Goal: Task Accomplishment & Management: Manage account settings

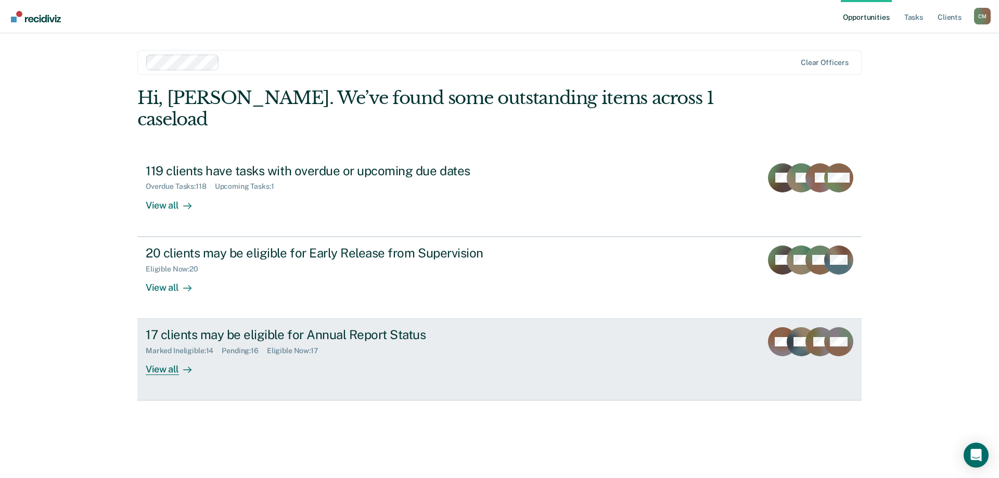
click at [794, 328] on icon at bounding box center [794, 346] width 33 height 40
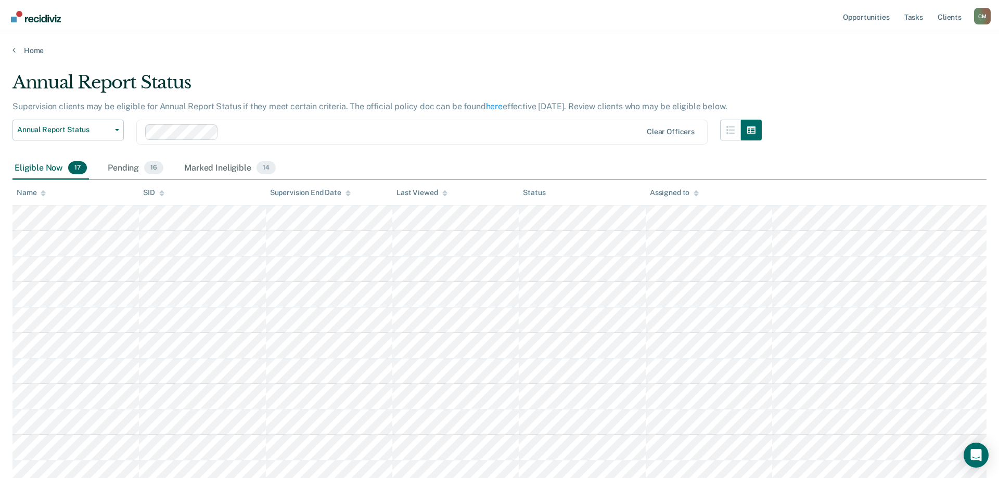
click at [42, 192] on icon at bounding box center [43, 191] width 5 height 3
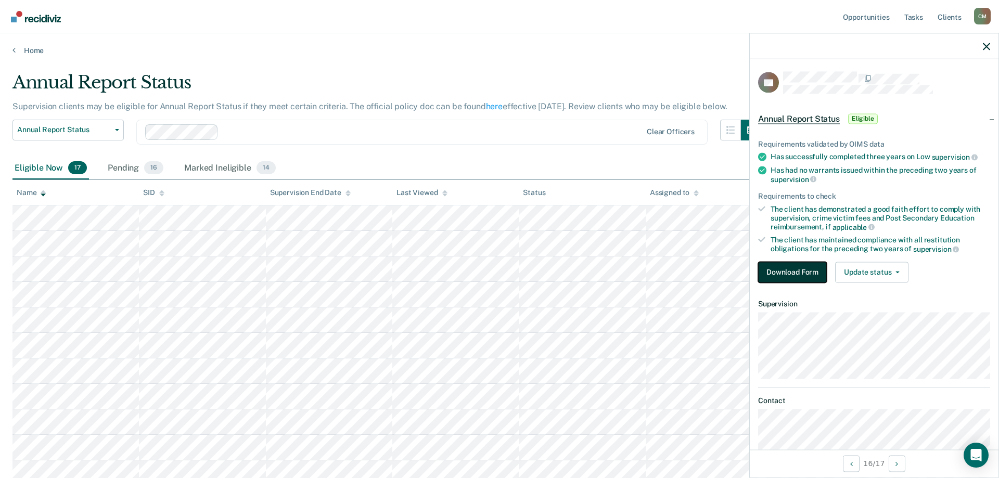
click at [817, 269] on button "Download Form" at bounding box center [792, 272] width 69 height 21
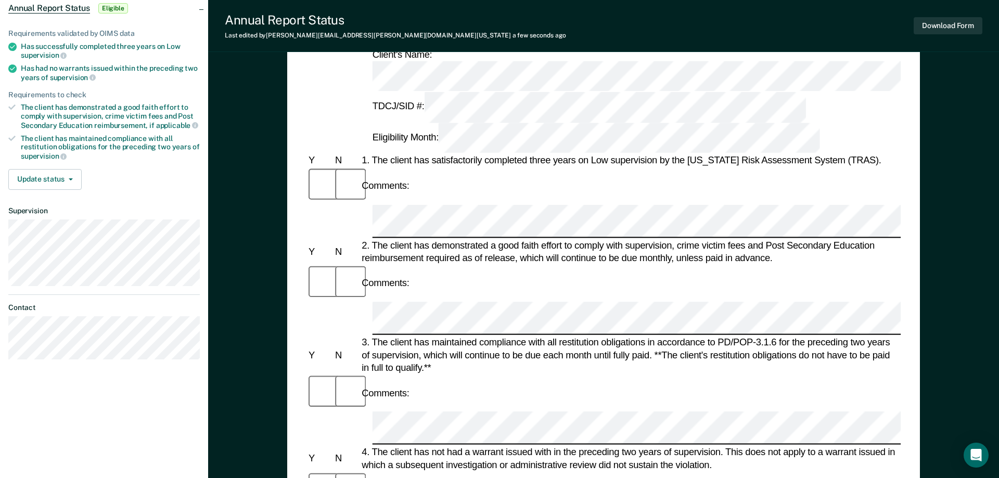
scroll to position [212, 0]
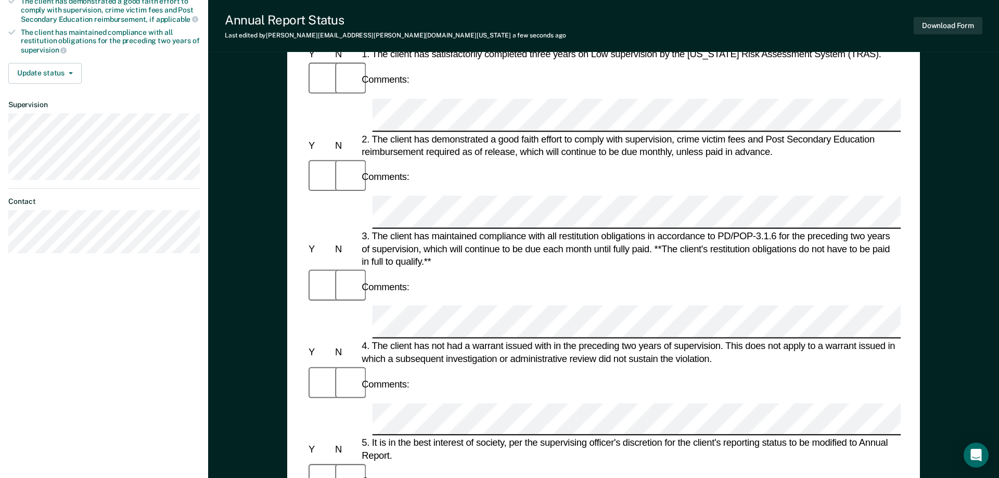
click at [335, 463] on div at bounding box center [346, 481] width 27 height 36
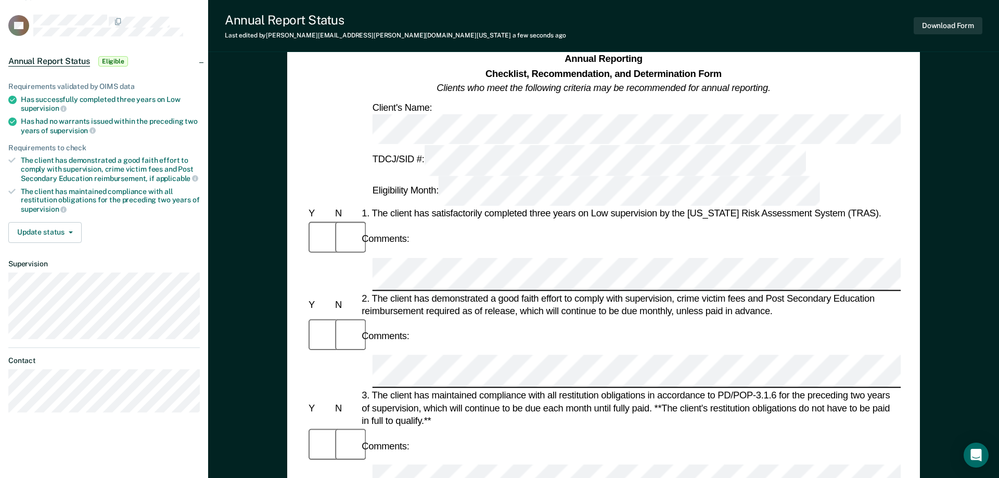
scroll to position [0, 0]
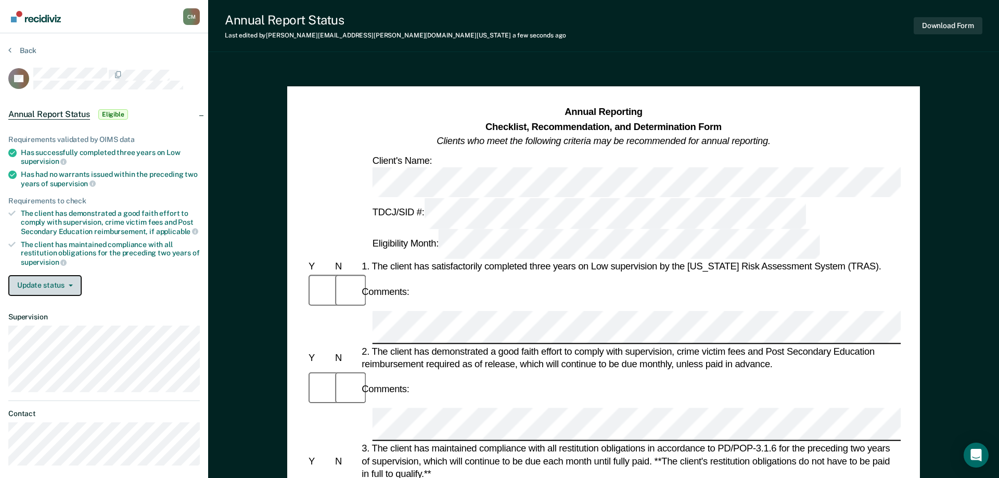
click at [44, 279] on button "Update status" at bounding box center [44, 285] width 73 height 21
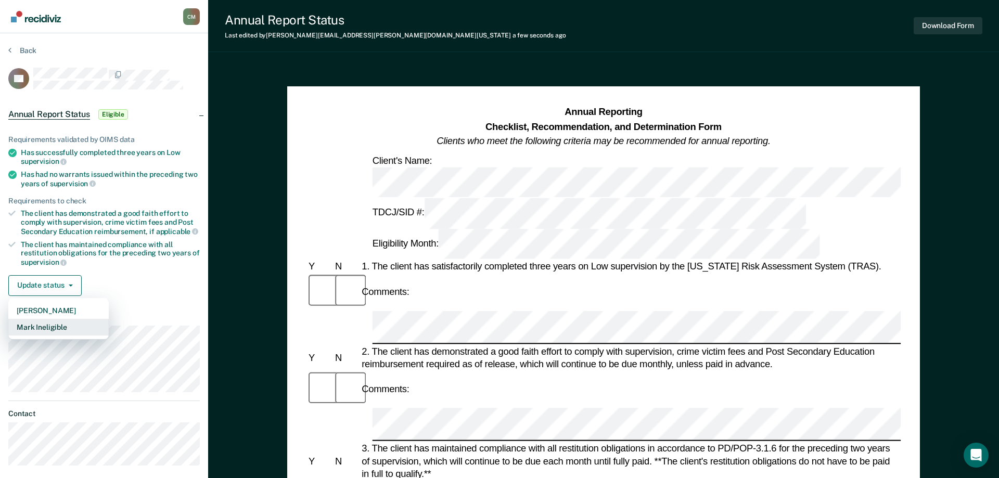
click at [69, 326] on button "Mark Ineligible" at bounding box center [58, 327] width 100 height 17
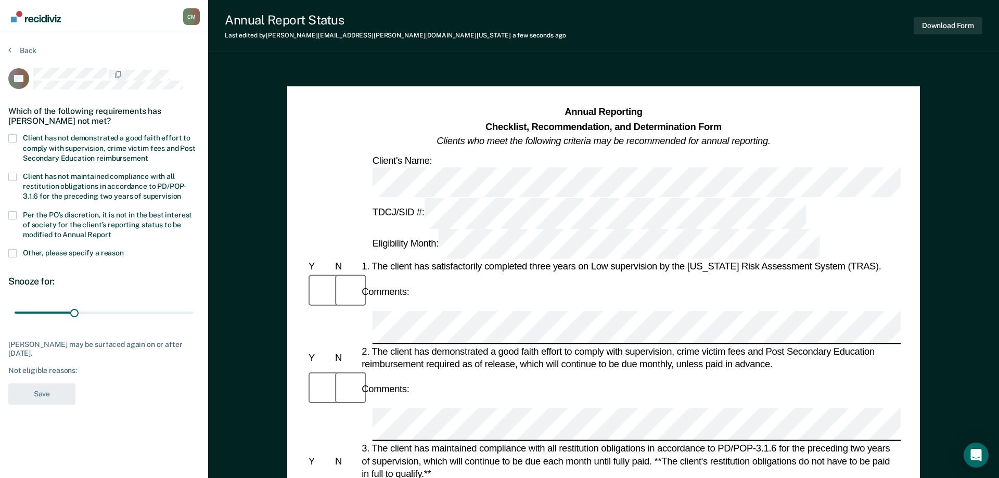
click at [15, 137] on span at bounding box center [12, 138] width 8 height 8
click at [148, 154] on input "Client has not demonstrated a good faith effort to comply with supervision, cri…" at bounding box center [148, 154] width 0 height 0
click at [7, 214] on section "Back CS Which of the following requirements has [PERSON_NAME] not met? Client h…" at bounding box center [104, 228] width 208 height 390
click at [10, 213] on span at bounding box center [12, 215] width 8 height 8
click at [111, 231] on input "Per the PO’s discretion, it is not in the best interest of society for the clie…" at bounding box center [111, 231] width 0 height 0
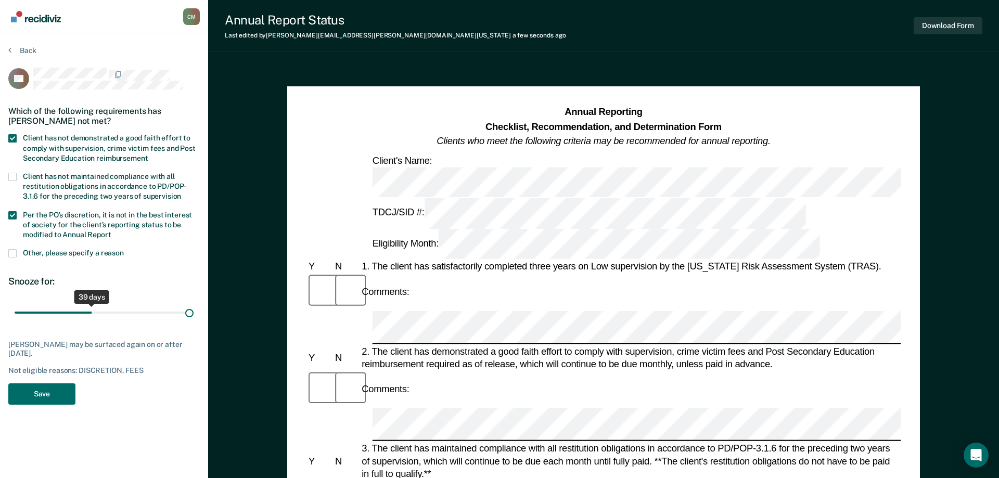
drag, startPoint x: 76, startPoint y: 312, endPoint x: 212, endPoint y: 311, distance: 136.3
type input "90"
click at [194, 311] on input "range" at bounding box center [104, 313] width 179 height 18
click at [34, 399] on button "Save" at bounding box center [41, 393] width 67 height 21
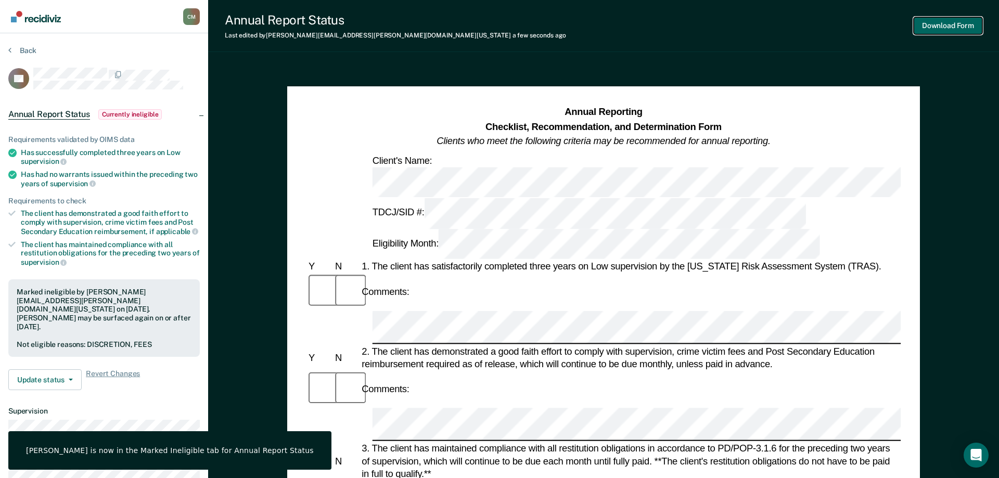
click at [959, 24] on button "Download Form" at bounding box center [947, 25] width 69 height 17
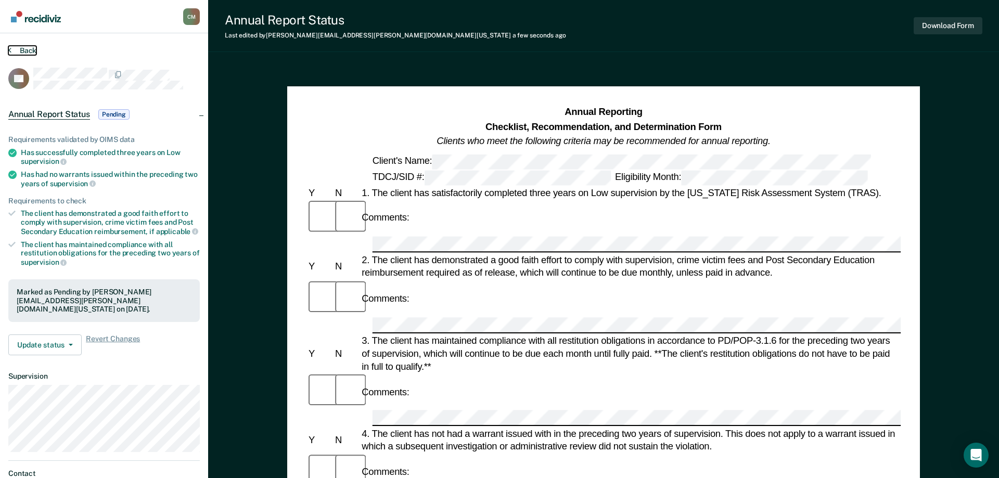
click at [16, 47] on button "Back" at bounding box center [22, 50] width 28 height 9
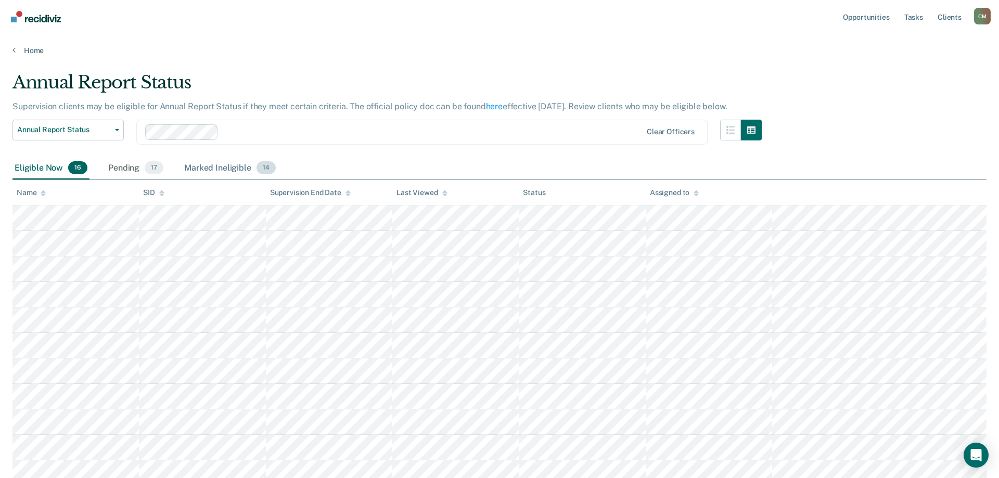
click at [220, 165] on div "Marked Ineligible 14" at bounding box center [229, 168] width 95 height 23
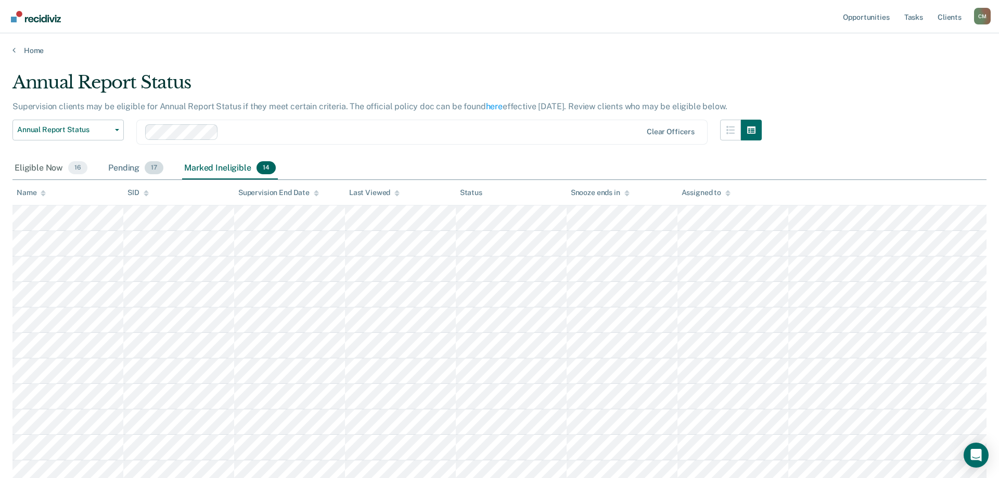
click at [120, 171] on div "Pending 17" at bounding box center [135, 168] width 59 height 23
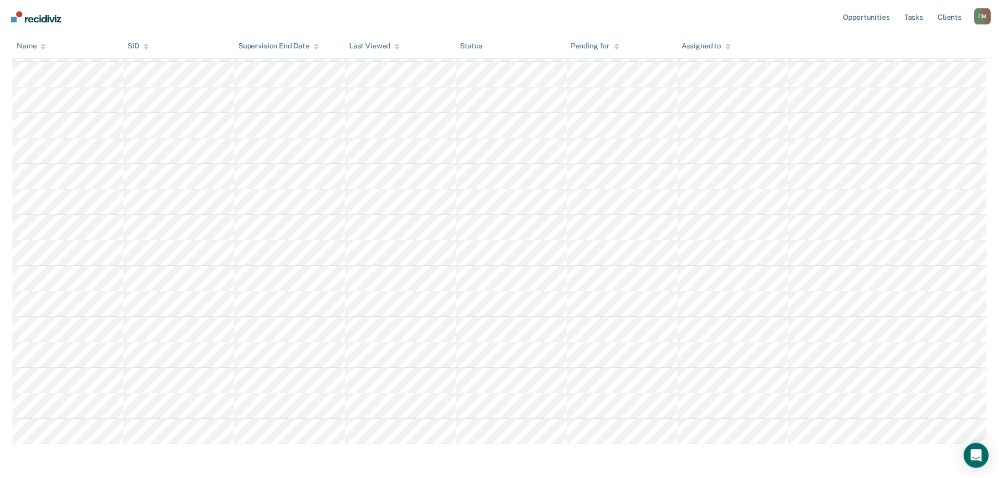
scroll to position [212, 0]
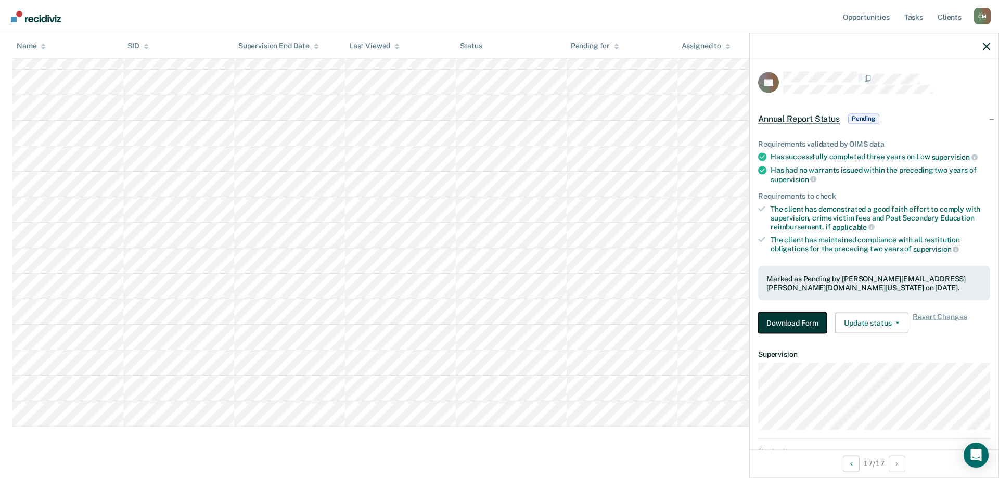
click at [805, 320] on button "Download Form" at bounding box center [792, 323] width 69 height 21
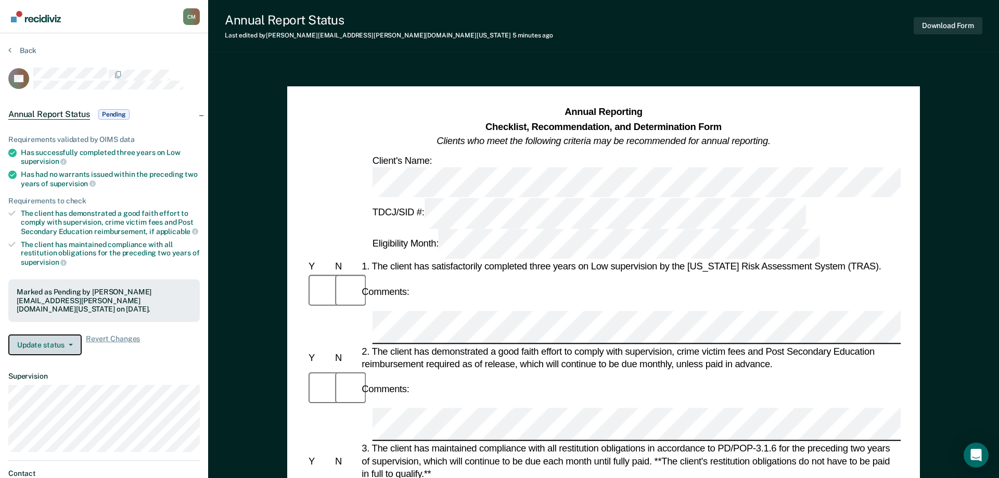
click at [80, 347] on button "Update status" at bounding box center [44, 344] width 73 height 21
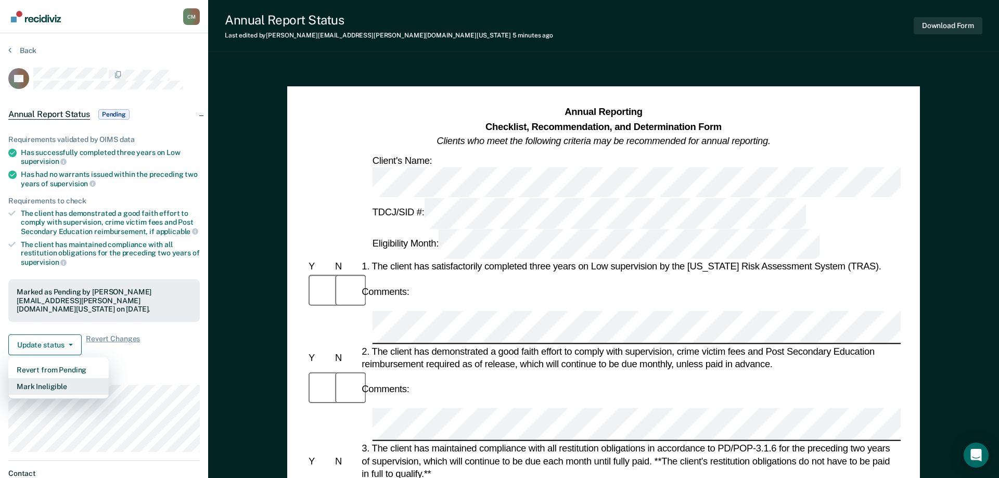
click at [70, 381] on button "Mark Ineligible" at bounding box center [58, 386] width 100 height 17
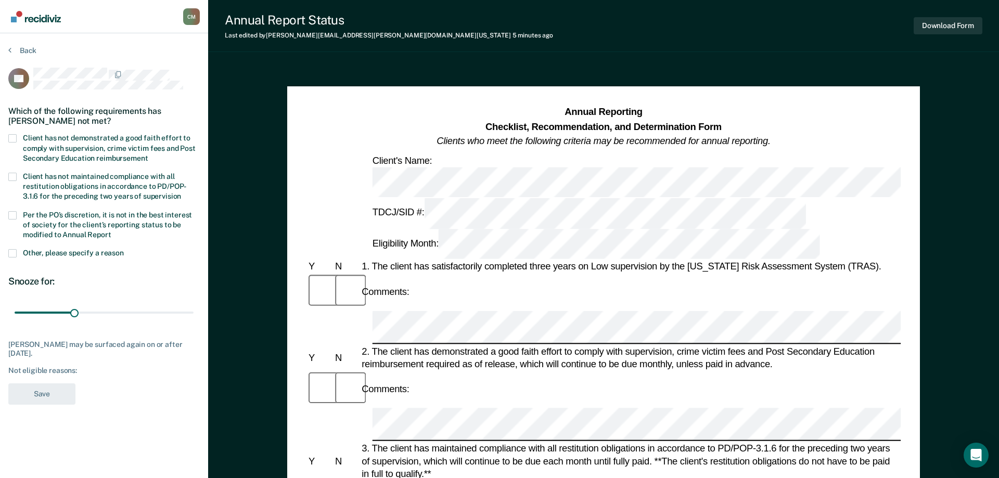
click at [11, 137] on span at bounding box center [12, 138] width 8 height 8
click at [148, 154] on input "Client has not demonstrated a good faith effort to comply with supervision, cri…" at bounding box center [148, 154] width 0 height 0
click at [16, 216] on span at bounding box center [12, 215] width 8 height 8
click at [111, 231] on input "Per the PO’s discretion, it is not in the best interest of society for the clie…" at bounding box center [111, 231] width 0 height 0
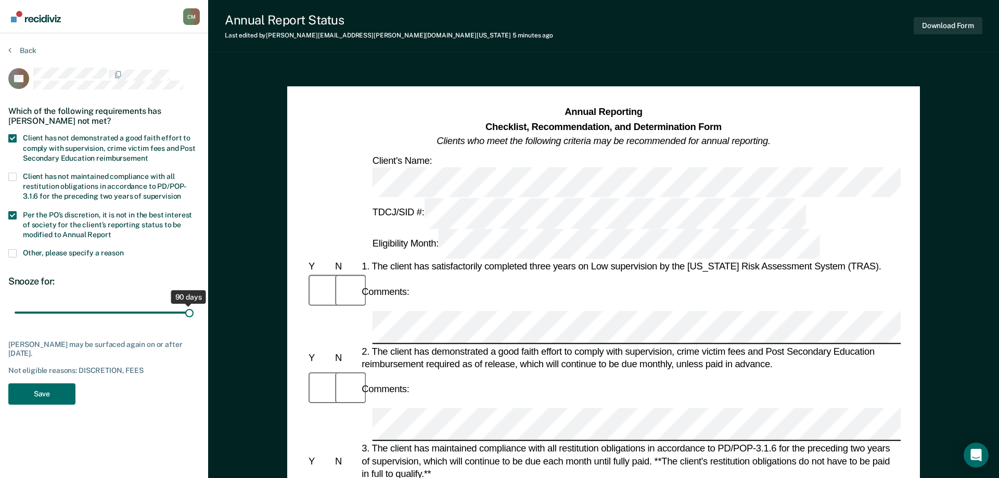
drag, startPoint x: 73, startPoint y: 311, endPoint x: 225, endPoint y: 313, distance: 151.9
type input "90"
click at [194, 313] on input "range" at bounding box center [104, 313] width 179 height 18
click at [49, 388] on button "Save" at bounding box center [41, 393] width 67 height 21
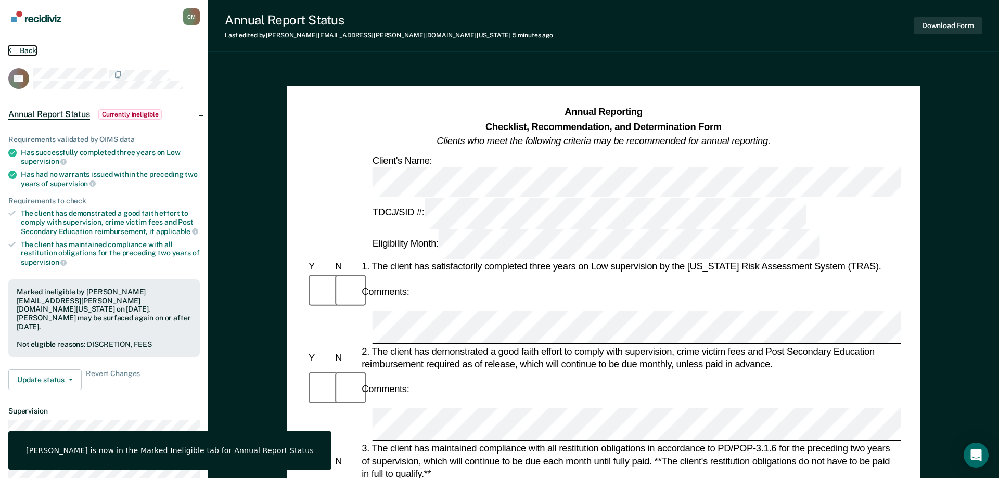
click at [21, 47] on button "Back" at bounding box center [22, 50] width 28 height 9
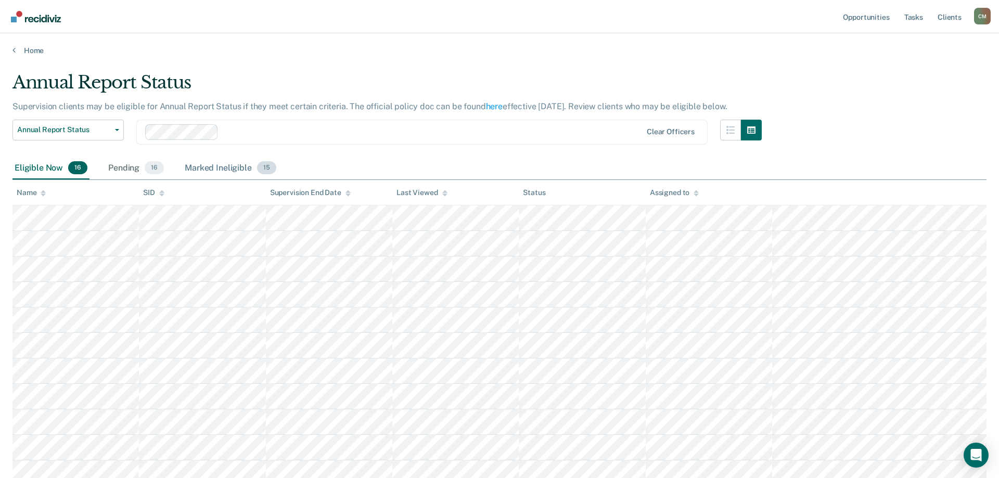
click at [234, 167] on div "Marked Ineligible 15" at bounding box center [230, 168] width 95 height 23
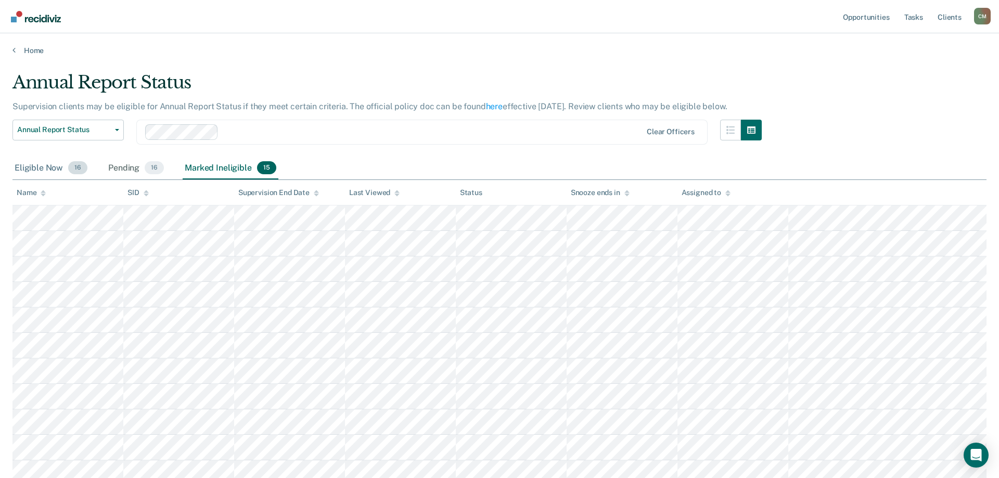
click at [51, 169] on div "Eligible Now 16" at bounding box center [50, 168] width 77 height 23
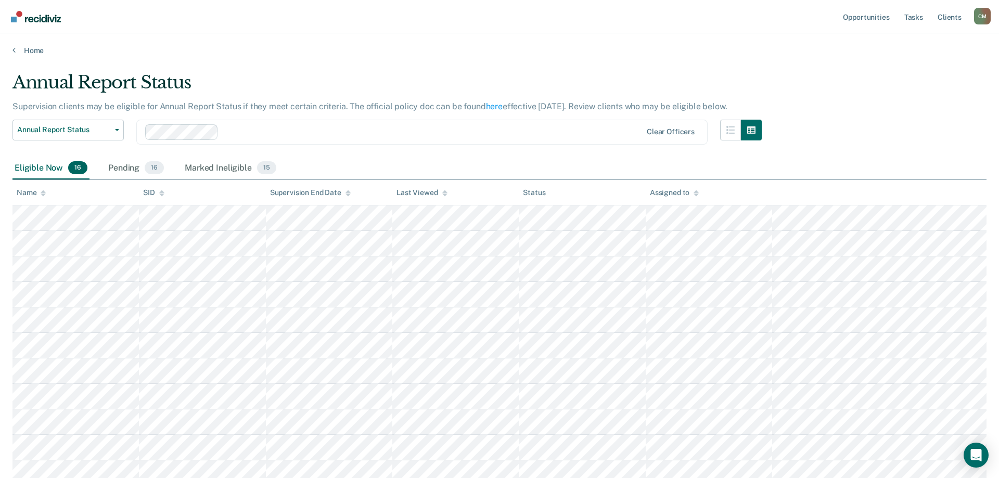
click at [40, 195] on div "Name" at bounding box center [31, 192] width 29 height 9
click at [44, 190] on icon at bounding box center [43, 193] width 5 height 7
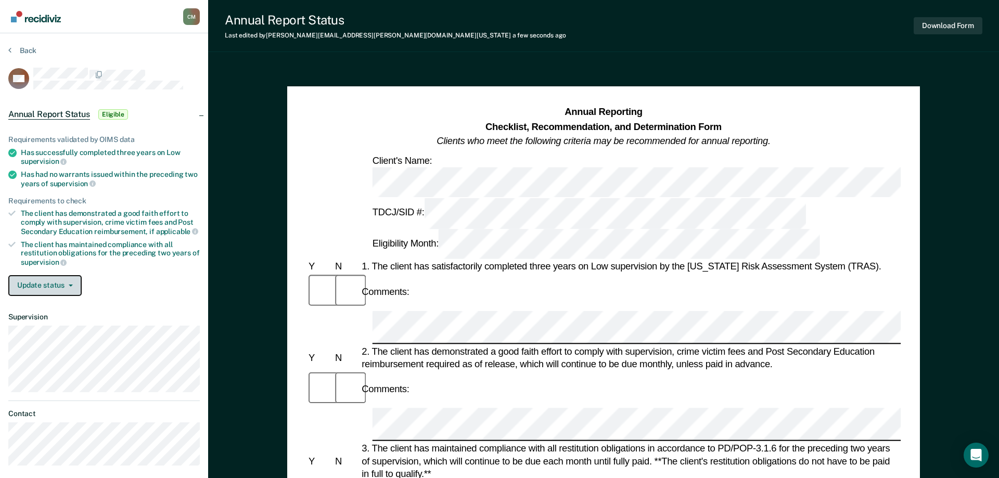
click at [57, 281] on button "Update status" at bounding box center [44, 285] width 73 height 21
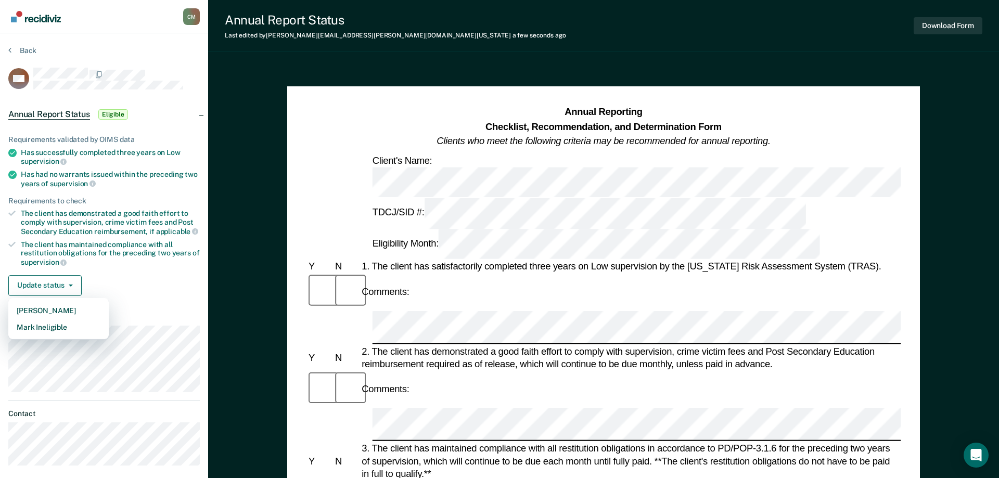
click at [133, 280] on div "Update status [PERSON_NAME] Mark Ineligible" at bounding box center [103, 285] width 191 height 21
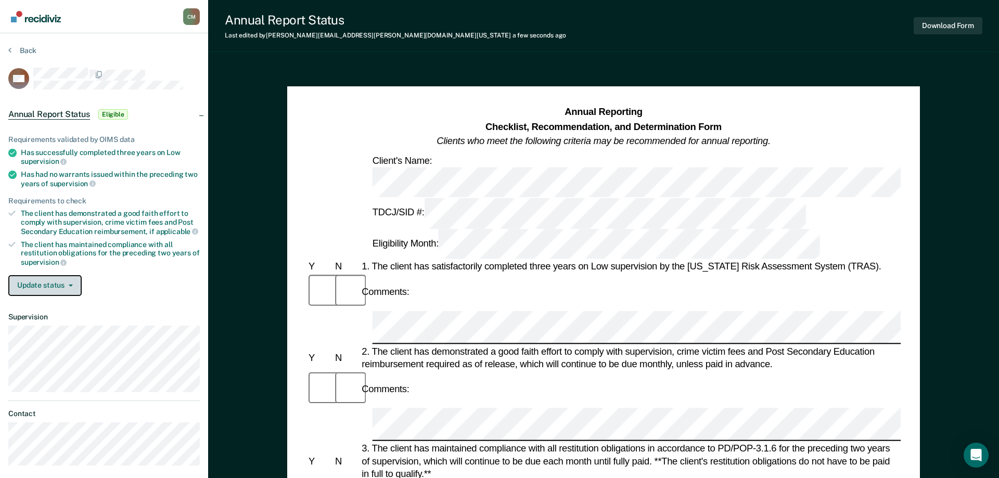
click at [54, 282] on button "Update status" at bounding box center [44, 285] width 73 height 21
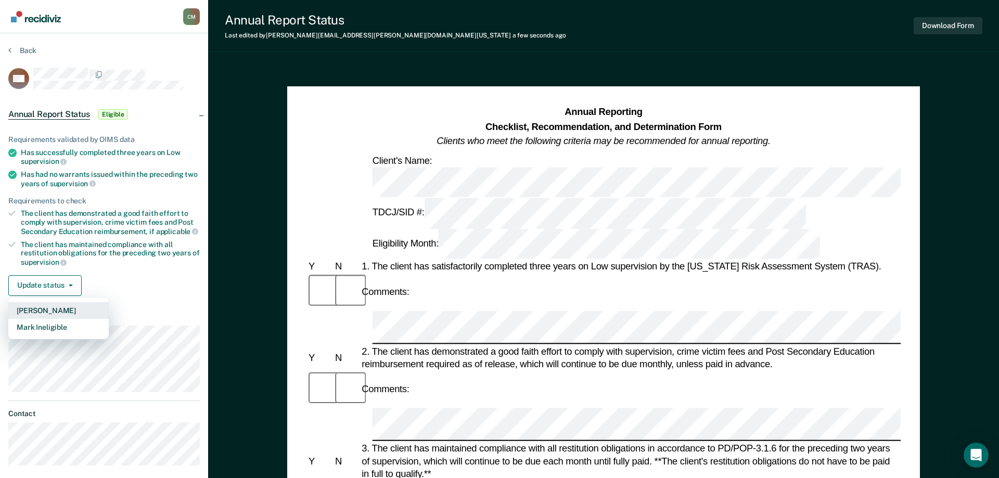
click at [65, 303] on button "[PERSON_NAME]" at bounding box center [58, 310] width 100 height 17
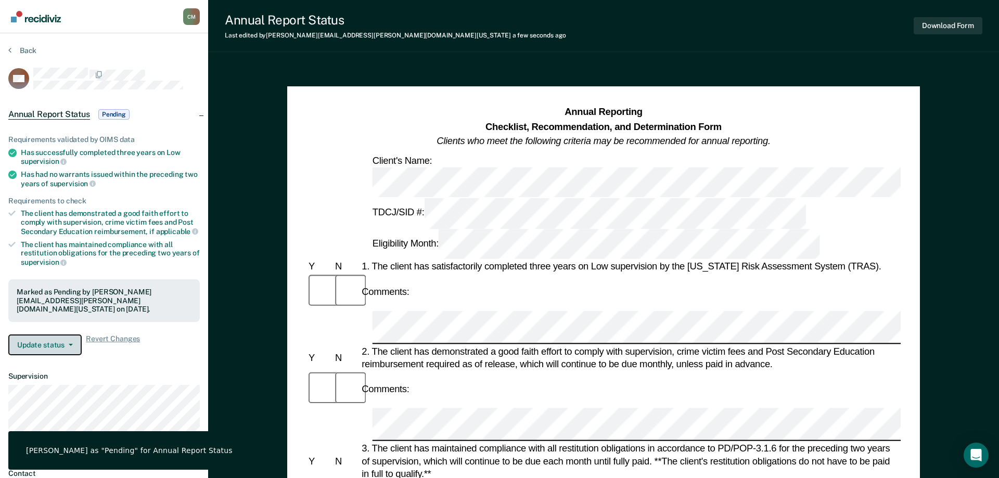
click at [65, 350] on button "Update status" at bounding box center [44, 344] width 73 height 21
click at [165, 351] on div "Update status Revert from Pending Mark Ineligible Revert Changes" at bounding box center [103, 344] width 191 height 21
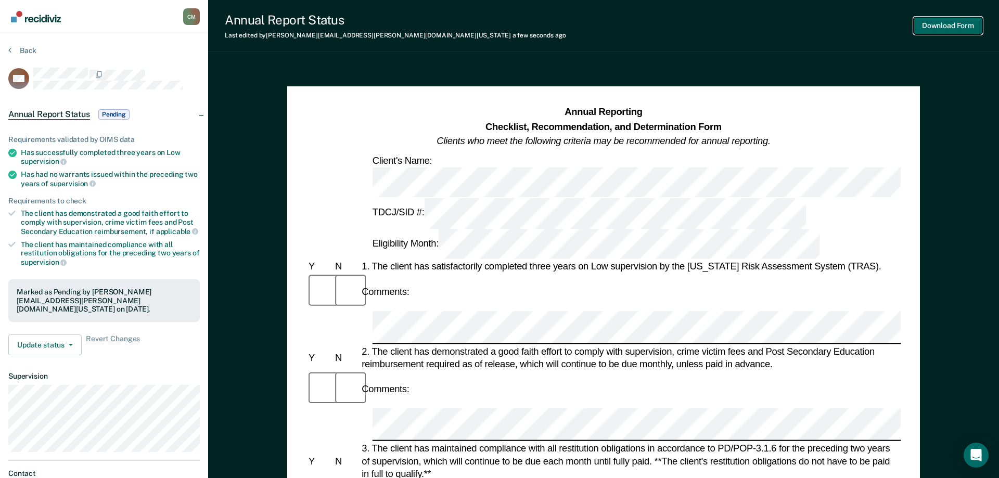
click at [947, 27] on button "Download Form" at bounding box center [947, 25] width 69 height 17
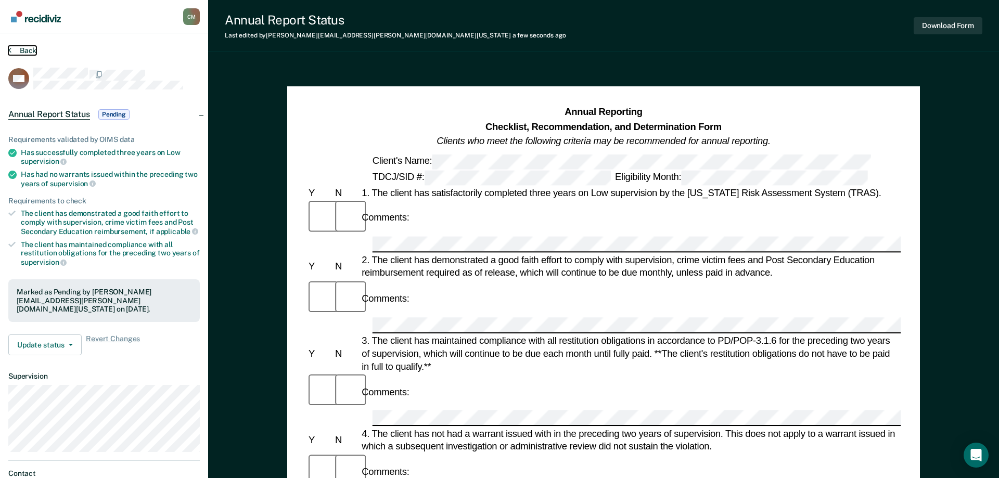
click at [14, 47] on button "Back" at bounding box center [22, 50] width 28 height 9
